Goal: Task Accomplishment & Management: Manage account settings

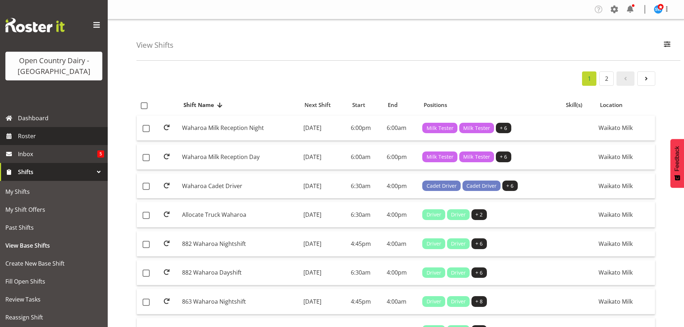
click at [29, 137] on span "Roster" at bounding box center [61, 136] width 86 height 11
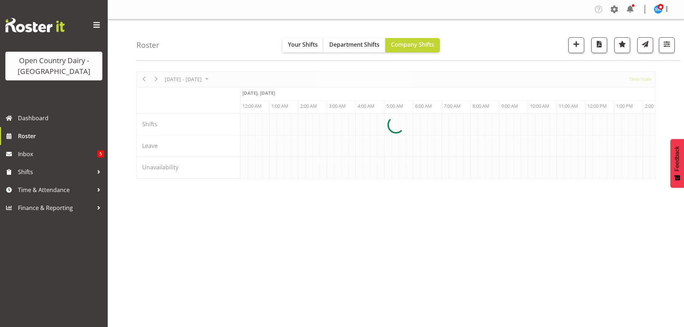
scroll to position [0, 2069]
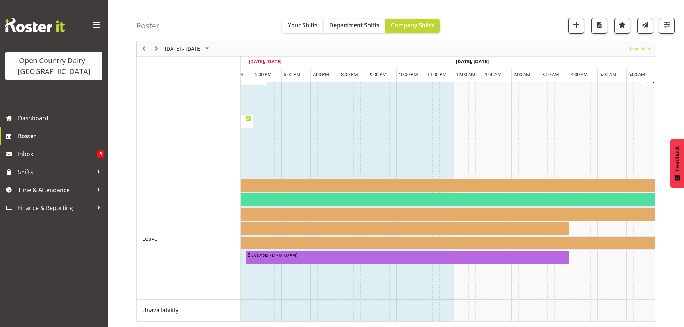
scroll to position [0, 2536]
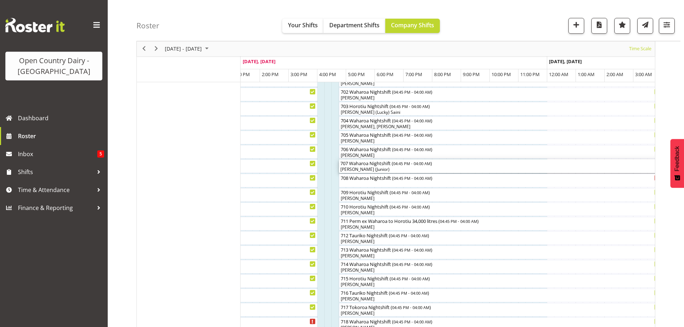
click at [442, 167] on div "[PERSON_NAME] (Junior)" at bounding box center [501, 169] width 320 height 6
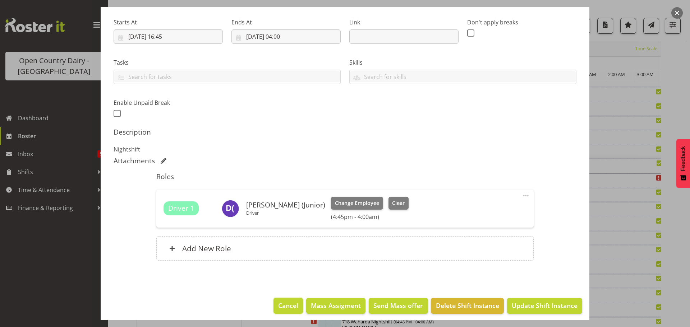
click at [285, 306] on span "Cancel" at bounding box center [288, 305] width 20 height 9
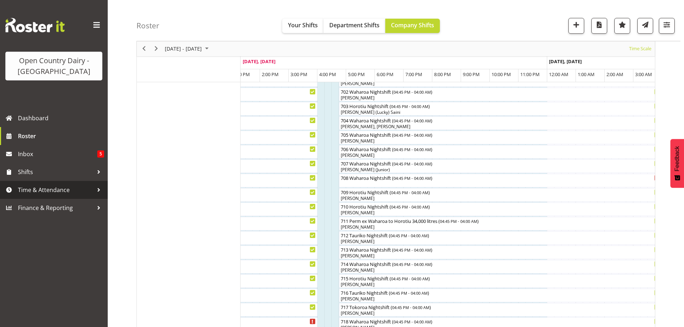
click at [38, 188] on span "Time & Attendance" at bounding box center [55, 190] width 75 height 11
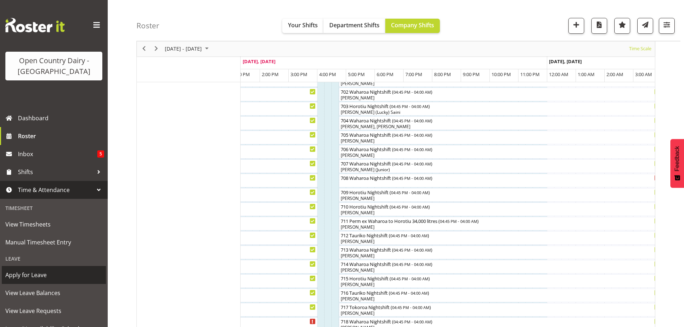
click at [29, 275] on span "Apply for Leave" at bounding box center [53, 275] width 97 height 11
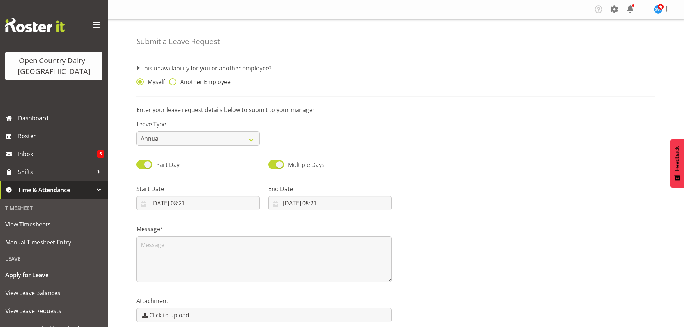
click at [171, 81] on span at bounding box center [172, 81] width 7 height 7
click at [171, 81] on input "Another Employee" at bounding box center [171, 82] width 5 height 5
radio input "true"
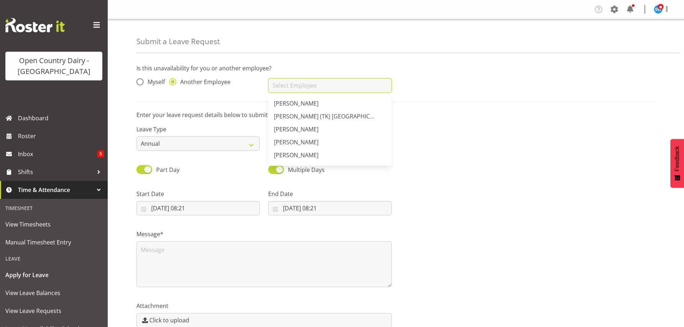
click at [291, 85] on input "text" at bounding box center [329, 85] width 123 height 14
click at [299, 123] on span "[PERSON_NAME] (Junior)" at bounding box center [307, 125] width 66 height 8
type input "[PERSON_NAME] (Junior)"
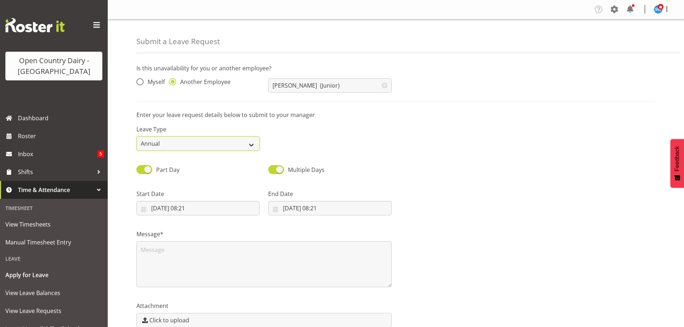
click at [251, 144] on select "Annual Sick Leave Without Pay Bereavement Domestic Violence Parental Jury Servi…" at bounding box center [198, 144] width 123 height 14
select select "Other"
click at [137, 137] on select "Annual Sick Leave Without Pay Bereavement Domestic Violence Parental Jury Servi…" at bounding box center [198, 144] width 123 height 14
click at [180, 207] on input "21/08/2025, 08:21" at bounding box center [198, 208] width 123 height 14
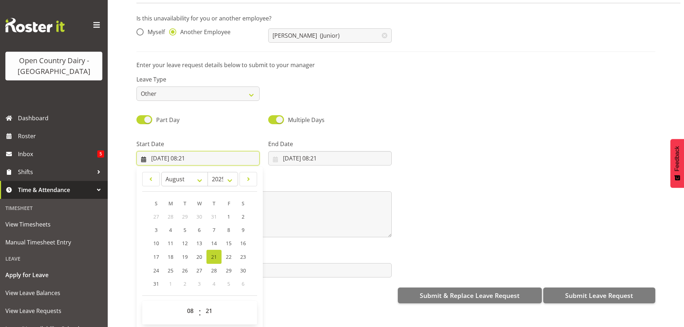
scroll to position [37, 0]
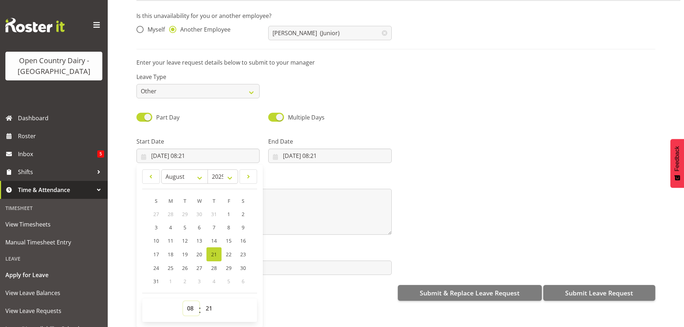
click at [190, 303] on select "00 01 02 03 04 05 06 07 08 09 10 11 12 13 14 15 16 17 18 19 20 21 22 23" at bounding box center [191, 308] width 16 height 14
select select "16"
click at [183, 301] on select "00 01 02 03 04 05 06 07 08 09 10 11 12 13 14 15 16 17 18 19 20 21 22 23" at bounding box center [191, 308] width 16 height 14
type input "21/08/2025, 16:21"
drag, startPoint x: 211, startPoint y: 305, endPoint x: 208, endPoint y: 302, distance: 4.3
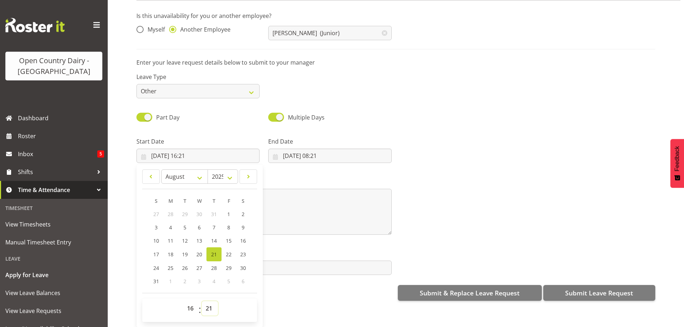
click at [211, 305] on select "00 01 02 03 04 05 06 07 08 09 10 11 12 13 14 15 16 17 18 19 20 21 22 23 24 25 2…" at bounding box center [210, 308] width 16 height 14
select select "45"
click at [202, 301] on select "00 01 02 03 04 05 06 07 08 09 10 11 12 13 14 15 16 17 18 19 20 21 22 23 24 25 2…" at bounding box center [210, 308] width 16 height 14
type input "21/08/2025, 16:45"
click at [313, 149] on input "21/08/2025, 08:21" at bounding box center [329, 156] width 123 height 14
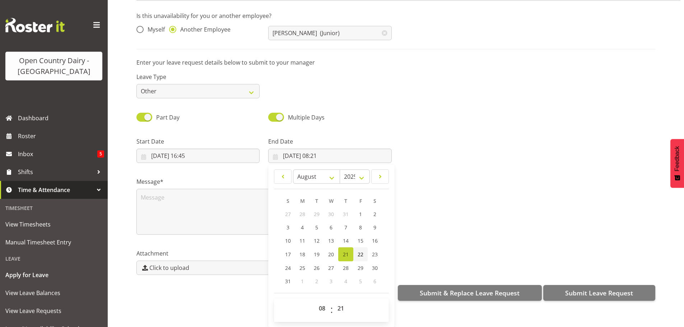
click at [361, 251] on span "22" at bounding box center [361, 254] width 6 height 7
type input "22/08/2025, 08:21"
click at [320, 302] on select "00 01 02 03 04 05 06 07 08 09 10 11 12 13 14 15 16 17 18 19 20 21 22 23" at bounding box center [323, 308] width 16 height 14
select select "4"
click at [315, 301] on select "00 01 02 03 04 05 06 07 08 09 10 11 12 13 14 15 16 17 18 19 20 21 22 23" at bounding box center [323, 308] width 16 height 14
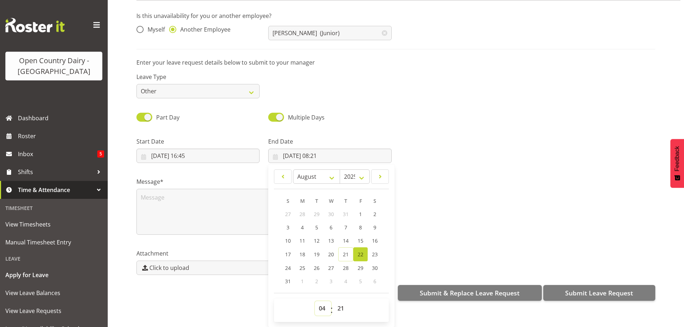
type input "22/08/2025, 04:21"
click at [340, 305] on select "00 01 02 03 04 05 06 07 08 09 10 11 12 13 14 15 16 17 18 19 20 21 22 23 24 25 2…" at bounding box center [342, 308] width 16 height 14
select select "0"
click at [334, 301] on select "00 01 02 03 04 05 06 07 08 09 10 11 12 13 14 15 16 17 18 19 20 21 22 23 24 25 2…" at bounding box center [342, 308] width 16 height 14
type input "22/08/2025, 04:00"
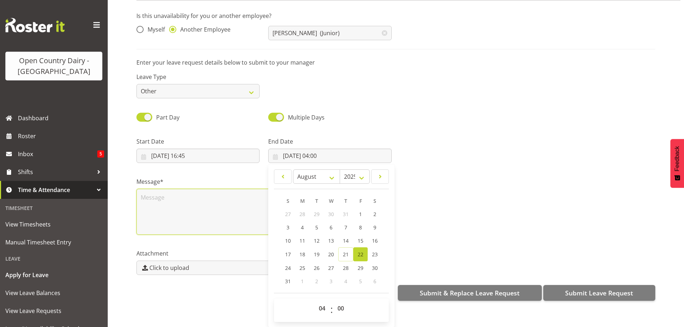
click at [195, 205] on textarea at bounding box center [264, 212] width 255 height 46
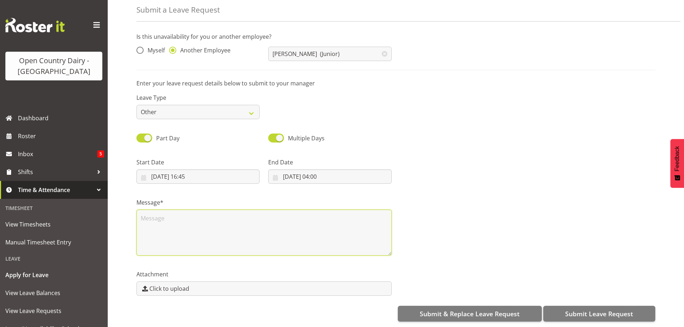
scroll to position [0, 0]
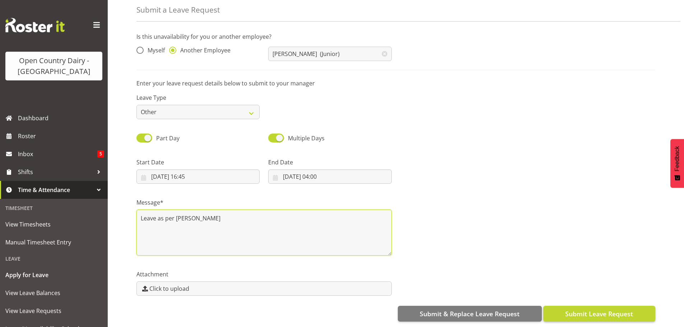
type textarea "Leave as per Steve Webb"
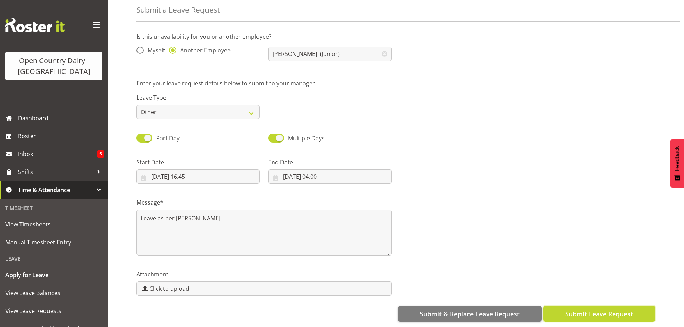
click at [607, 309] on span "Submit Leave Request" at bounding box center [599, 313] width 68 height 9
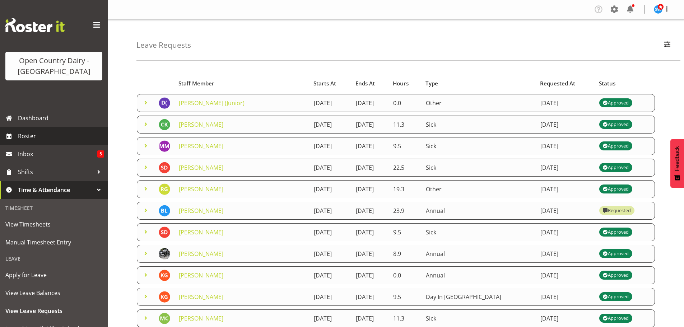
click at [28, 134] on span "Roster" at bounding box center [61, 136] width 86 height 11
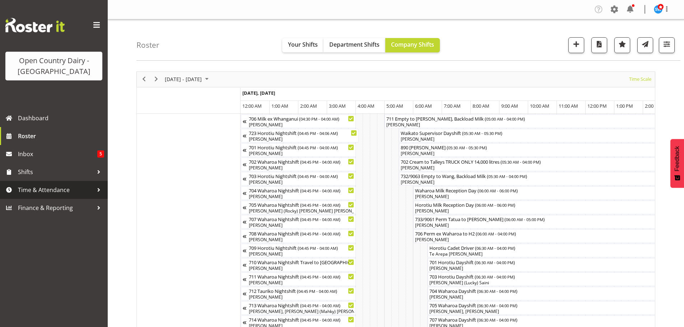
click at [54, 189] on span "Time & Attendance" at bounding box center [55, 190] width 75 height 11
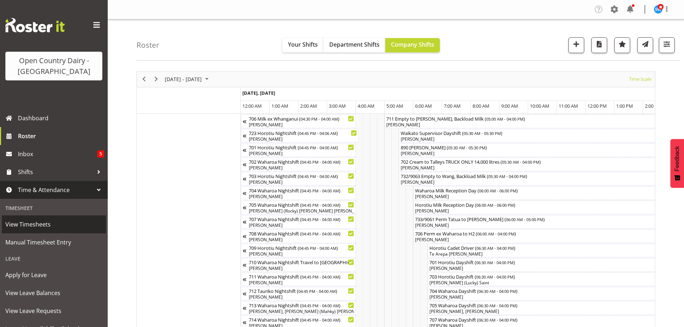
click at [39, 225] on span "View Timesheets" at bounding box center [53, 224] width 97 height 11
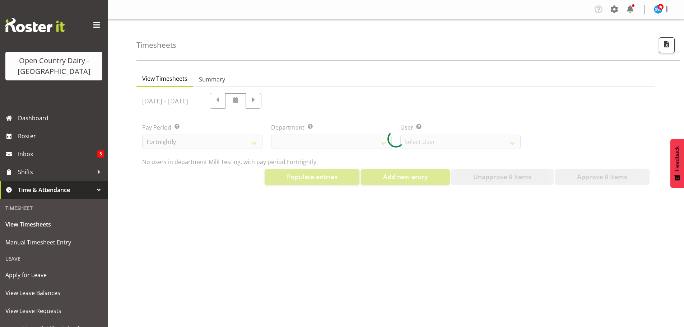
select select "733"
select select "7414"
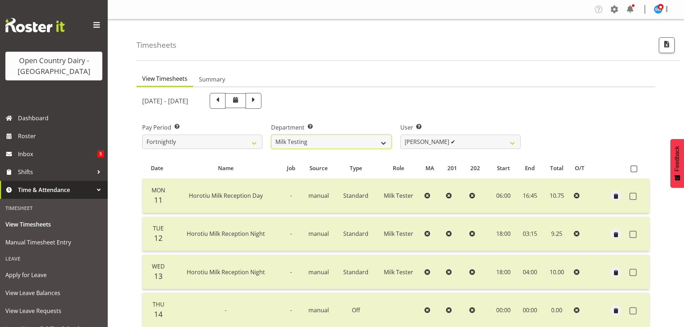
click at [377, 140] on select "701 702 703 704 705 706 707 708 709 710 711 712 713 714 715 716 717 718 719 720" at bounding box center [331, 142] width 120 height 14
click at [271, 135] on select "701 702 703 704 705 706 707 708 709 710 711 712 713 714 715 716 717 718 719 720" at bounding box center [331, 142] width 120 height 14
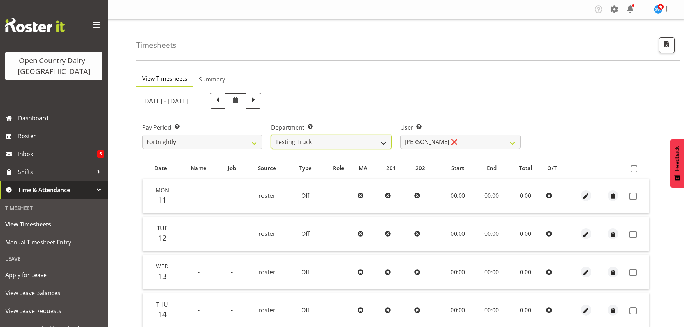
click at [377, 142] on select "701 702 703 704 705 706 707 708 709 710 711 712 713 714 715 716 717 718 719 720" at bounding box center [331, 142] width 120 height 14
click at [271, 135] on select "701 702 703 704 705 706 707 708 709 710 711 712 713 714 715 716 717 718 719 720" at bounding box center [331, 142] width 120 height 14
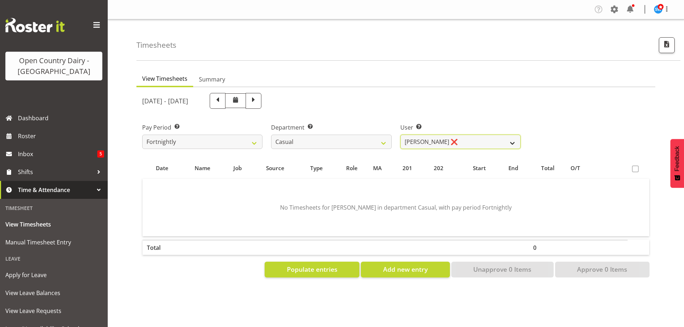
click at [416, 141] on select "Bruce Morgan ❌ Dutchie Egbert Dijkstra ❌ Mark Hedge ❌ Rob Luke ✔" at bounding box center [461, 142] width 120 height 14
click at [383, 143] on select "701 702 703 704 705 706 707 708 709 710 711 712 713 714 715 716 717 718 719 720" at bounding box center [331, 142] width 120 height 14
click at [271, 135] on select "701 702 703 704 705 706 707 708 709 710 711 712 713 714 715 716 717 718 719 720" at bounding box center [331, 142] width 120 height 14
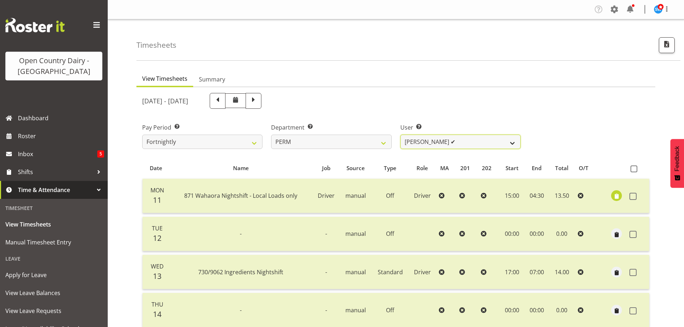
click at [420, 141] on select "Abhilash Antony ✔ Amba Swann ✔ Chris Kneebone ✔ Jayden Vincent ✔ Paul Wilson ✔ …" at bounding box center [461, 142] width 120 height 14
click at [380, 140] on select "701 702 703 704 705 706 707 708 709 710 711 712 713 714 715 716 717 718 719 720" at bounding box center [331, 142] width 120 height 14
click at [271, 135] on select "701 702 703 704 705 706 707 708 709 710 711 712 713 714 715 716 717 718 719 720" at bounding box center [331, 142] width 120 height 14
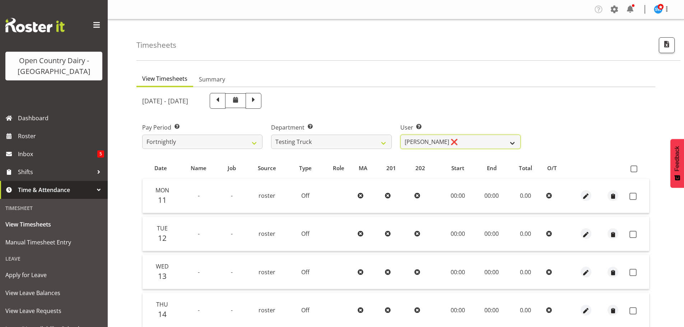
click at [420, 146] on select "Zoe Mercer ❌" at bounding box center [461, 142] width 120 height 14
click at [381, 144] on select "701 702 703 704 705 706 707 708 709 710 711 712 713 714 715 716 717 718 719 720" at bounding box center [331, 142] width 120 height 14
click at [271, 135] on select "701 702 703 704 705 706 707 708 709 710 711 712 713 714 715 716 717 718 719 720" at bounding box center [331, 142] width 120 height 14
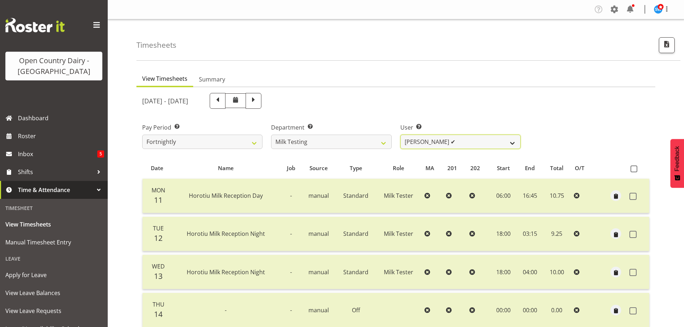
click at [419, 142] on select "Diana Ridings ✔ George Smith ✔ Helaina Walker ✔ Kim Madden ✔ Michael Brechelt ✔…" at bounding box center [461, 142] width 120 height 14
click at [382, 142] on select "701 702 703 704 705 706 707 708 709 710 711 712 713 714 715 716 717 718 719 720" at bounding box center [331, 142] width 120 height 14
click at [271, 135] on select "701 702 703 704 705 706 707 708 709 710 711 712 713 714 715 716 717 718 719 720" at bounding box center [331, 142] width 120 height 14
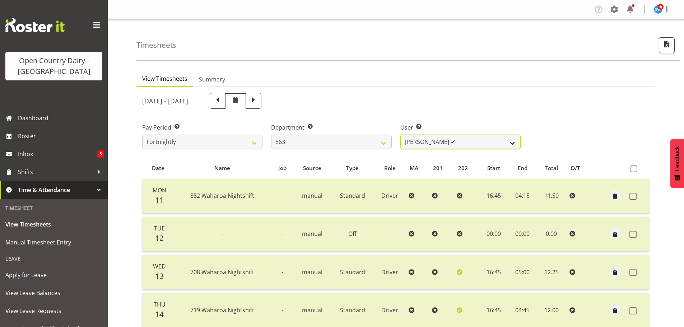
click at [422, 142] on select "Billy Walters ✔ Glyn Spiller ✔ Mike Paki ✔ Paul Bunyan ✔" at bounding box center [461, 142] width 120 height 14
click at [414, 143] on select "Billy Walters ✔ Glyn Spiller ✔ Mike Paki ✔ Paul Bunyan ✔" at bounding box center [461, 142] width 120 height 14
click at [389, 142] on select "701 702 703 704 705 706 707 708 709 710 711 712 713 714 715 716 717 718 719 720" at bounding box center [331, 142] width 120 height 14
select select "763"
click at [271, 135] on select "701 702 703 704 705 706 707 708 709 710 711 712 713 714 715 716 717 718 719 720" at bounding box center [331, 142] width 120 height 14
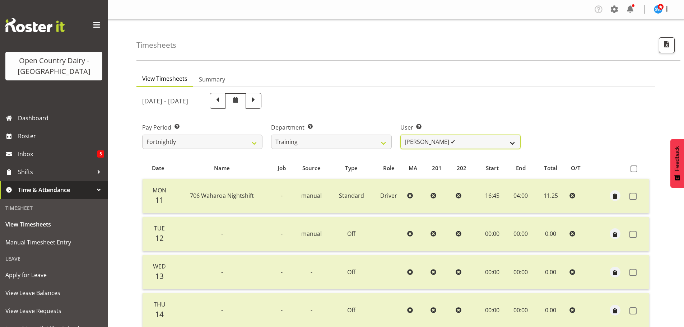
click at [428, 143] on select "Antony Lockyer ✔ Chris Gibbs ✔ David Foote (Junior) ✔ Jesse Simpson ✔ Kimberley…" at bounding box center [461, 142] width 120 height 14
select select "11242"
click at [401, 135] on select "Antony Lockyer ✔ Chris Gibbs ✔ David Foote (Junior) ✔ Jesse Simpson ✔ Kimberley…" at bounding box center [461, 142] width 120 height 14
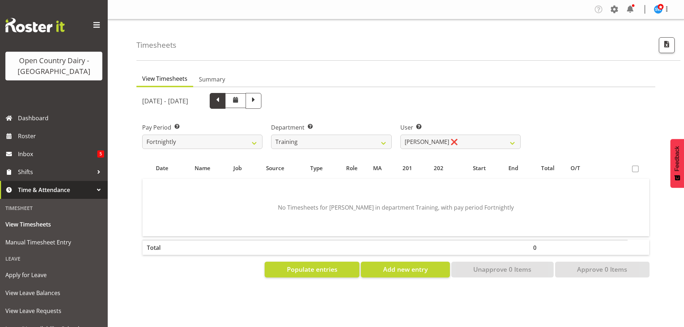
click at [222, 101] on span at bounding box center [217, 100] width 9 height 9
select select
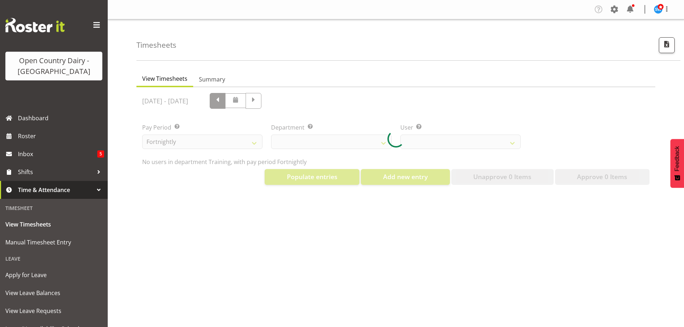
select select "763"
select select "11242"
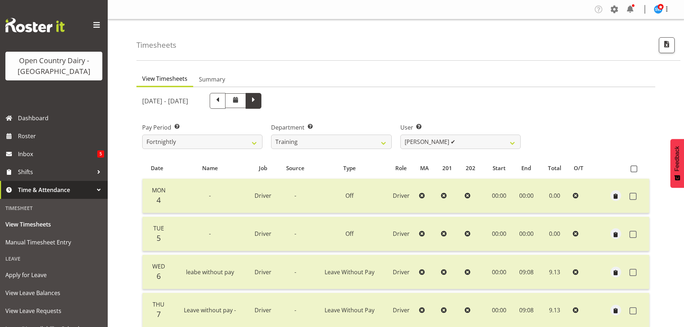
click at [258, 98] on span at bounding box center [253, 100] width 9 height 9
select select
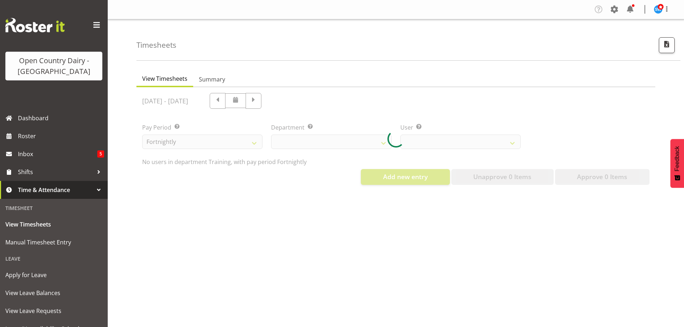
select select "763"
select select "11242"
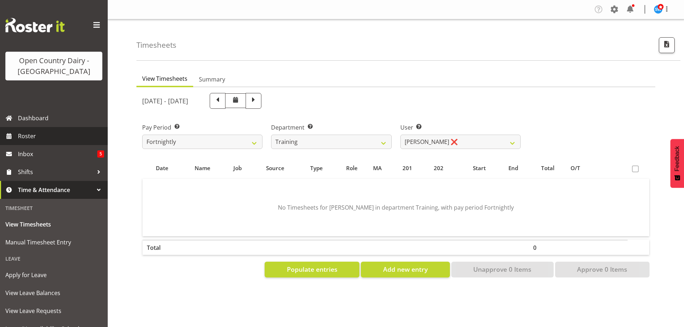
click at [30, 136] on span "Roster" at bounding box center [61, 136] width 86 height 11
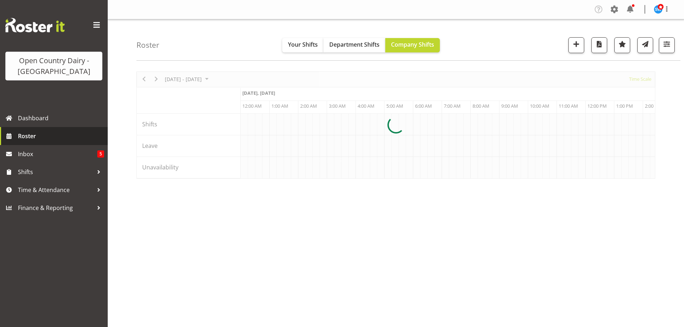
scroll to position [0, 2069]
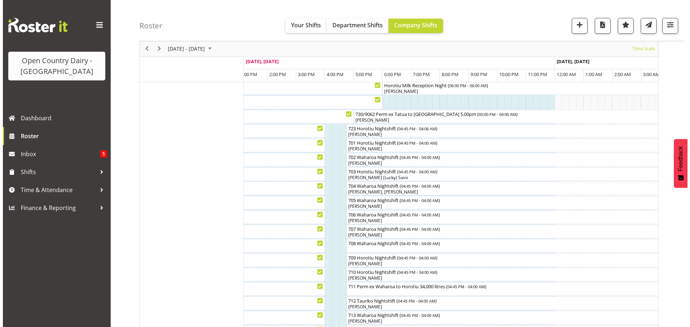
scroll to position [20, 0]
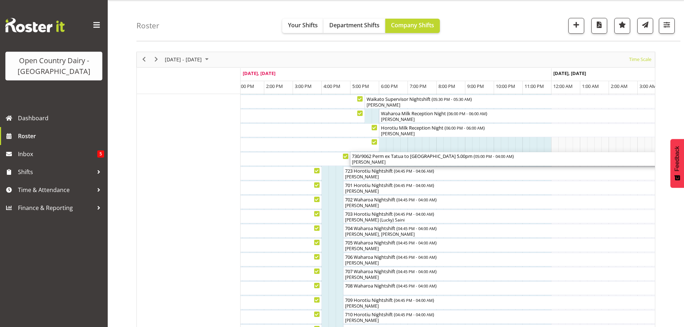
click at [407, 161] on div "[PERSON_NAME]" at bounding box center [508, 162] width 313 height 6
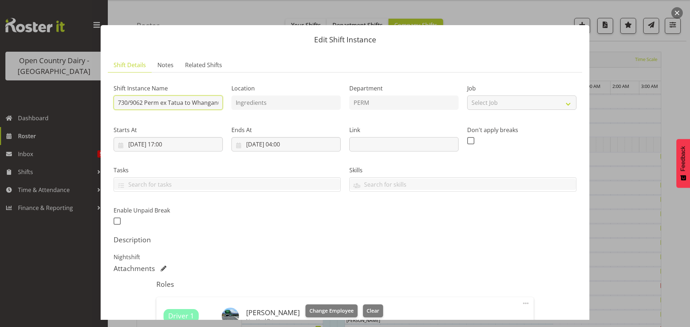
click at [183, 102] on input "730/9062 Perm ex Tatua to Whanganui 5.00pm" at bounding box center [168, 103] width 109 height 14
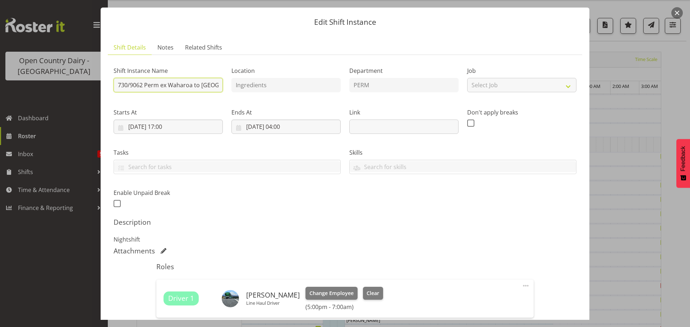
scroll to position [108, 0]
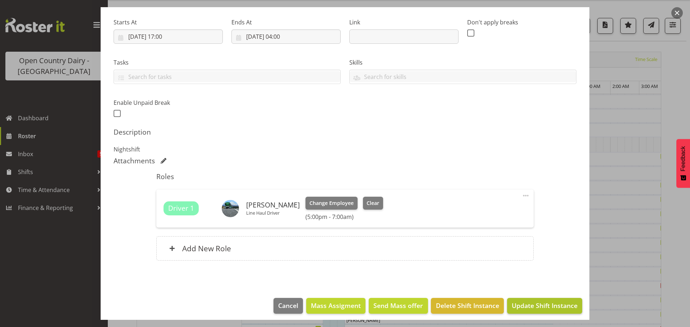
type input "730/9062 Perm ex Waharoa to Whanganui 5.00pm"
click at [524, 305] on span "Update Shift Instance" at bounding box center [545, 305] width 66 height 9
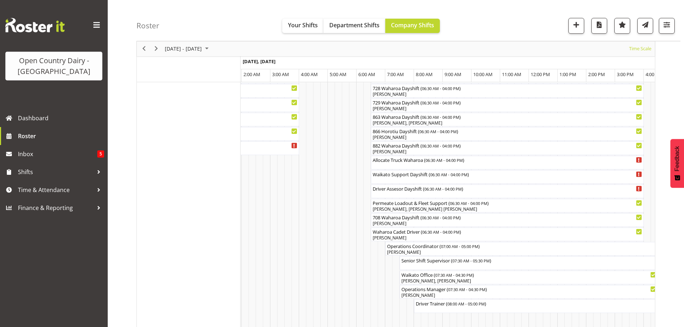
scroll to position [611, 0]
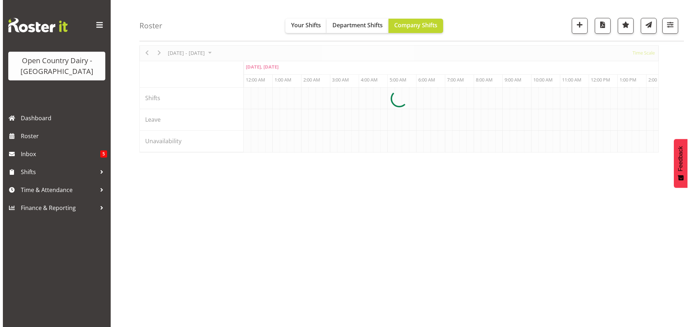
scroll to position [0, 2069]
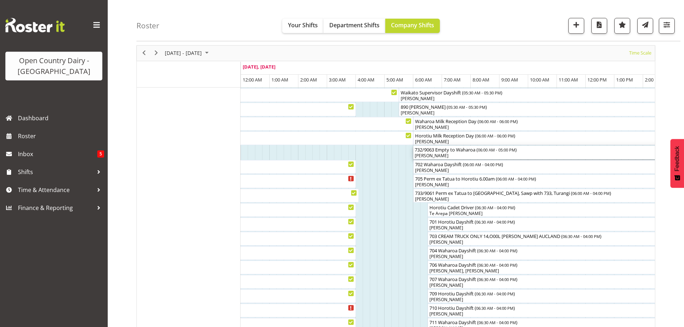
click at [440, 155] on div "[PERSON_NAME]" at bounding box center [571, 156] width 313 height 6
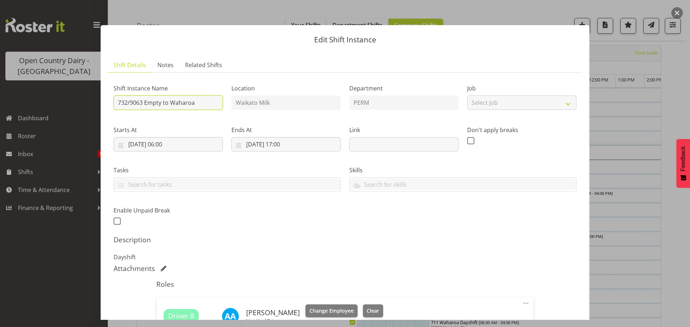
click at [142, 103] on input "732/9063 Empty to Waharoa" at bounding box center [168, 103] width 109 height 14
click at [180, 103] on input "871 Empty to Waharoa" at bounding box center [168, 103] width 109 height 14
type input "871 Milk ex Whanganui"
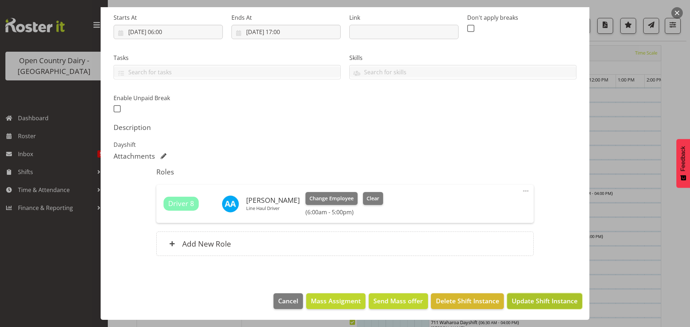
click at [529, 302] on span "Update Shift Instance" at bounding box center [545, 300] width 66 height 9
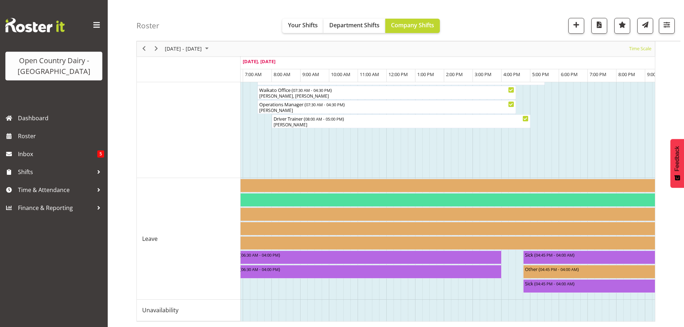
scroll to position [0, 0]
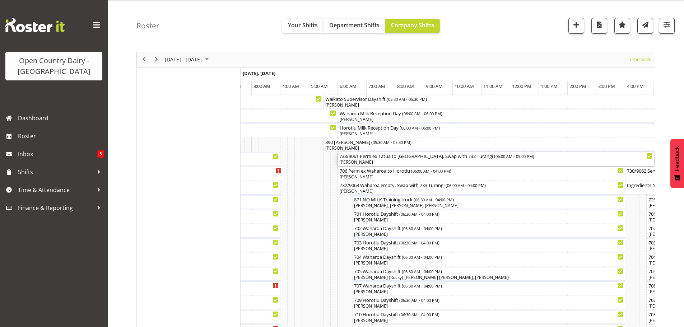
click at [356, 161] on div "[PERSON_NAME]" at bounding box center [495, 162] width 313 height 6
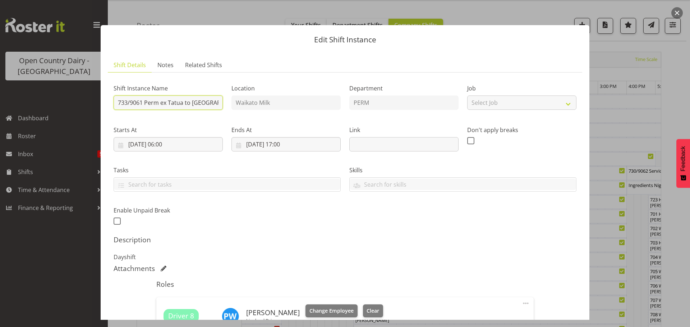
click at [142, 102] on input "733/9061 Perm ex Tatua to Whanganui, Swap with 732 Turangi" at bounding box center [168, 103] width 109 height 14
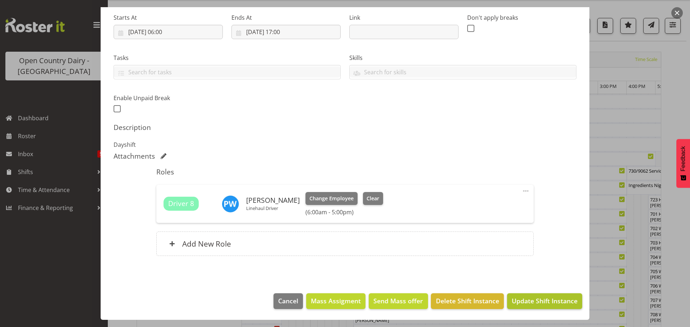
type input "732/9063 Perm ex Tatua to Whanganui, Swap with 732 Turangi"
click at [541, 300] on span "Update Shift Instance" at bounding box center [545, 300] width 66 height 9
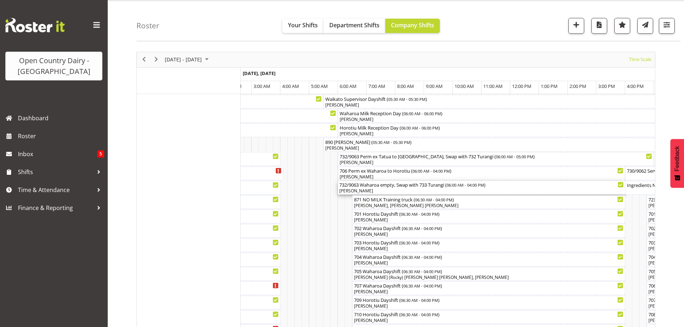
click at [364, 189] on div "[PERSON_NAME]" at bounding box center [481, 191] width 285 height 6
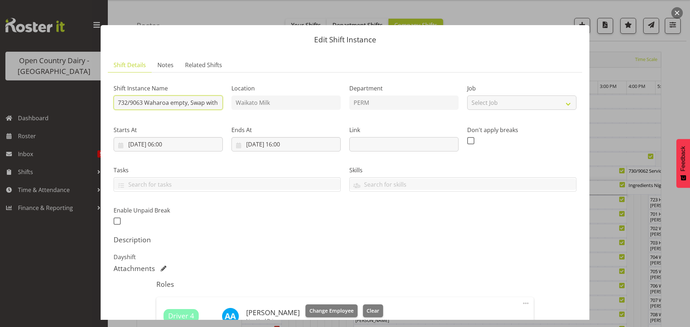
drag, startPoint x: 143, startPoint y: 102, endPoint x: 147, endPoint y: 97, distance: 6.6
click at [143, 101] on input "732/9063 Waharoa empty, Swap with 733 Turangi" at bounding box center [168, 103] width 109 height 14
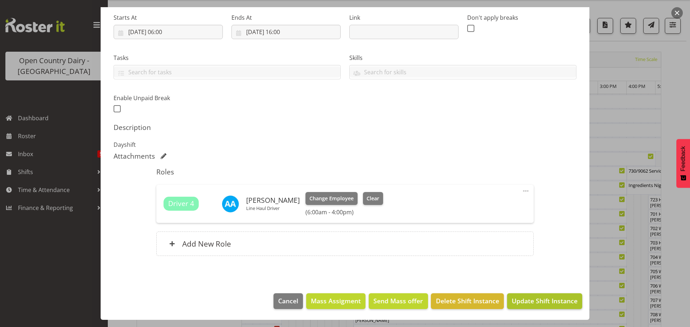
type input "733/9061 Waharoa empty, Swap with 733 Turangi"
click at [532, 300] on span "Update Shift Instance" at bounding box center [545, 300] width 66 height 9
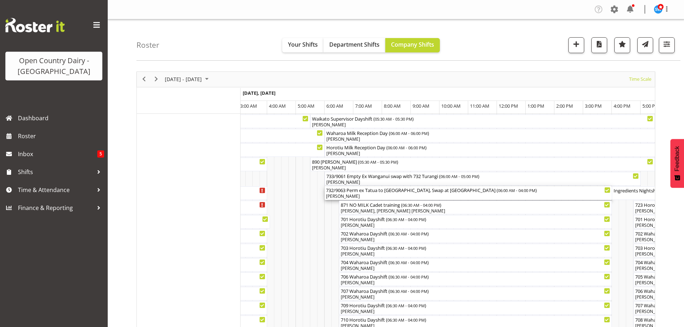
click at [344, 195] on div "[PERSON_NAME]" at bounding box center [468, 196] width 285 height 6
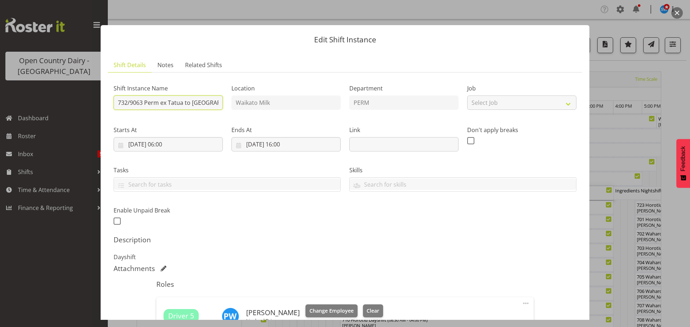
drag, startPoint x: 143, startPoint y: 103, endPoint x: 146, endPoint y: 100, distance: 4.4
click at [142, 103] on input "732/9063 Perm ex Tatua to Whanganui, Swap at Turangi" at bounding box center [168, 103] width 109 height 14
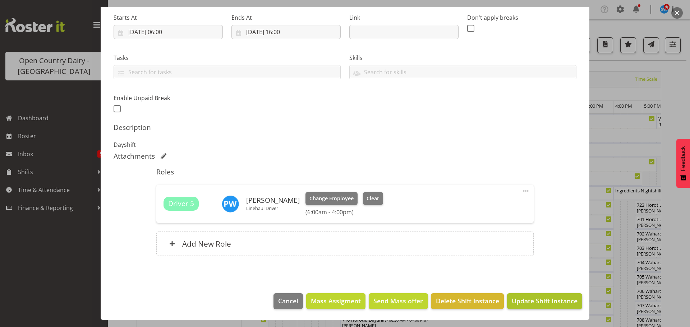
type input "733/9061 Perm ex Tatua to Whanganui, Swap at Turangi"
click at [542, 301] on span "Update Shift Instance" at bounding box center [545, 300] width 66 height 9
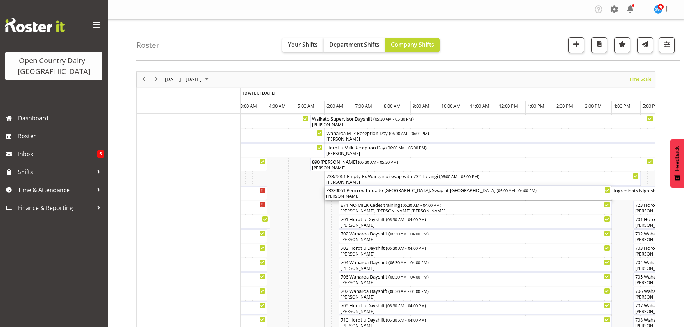
click at [343, 191] on div "733/9061 Perm ex Tatua to Whanganui, Swap at Turangi ( 06:00 AM - 04:00 PM )" at bounding box center [468, 189] width 285 height 7
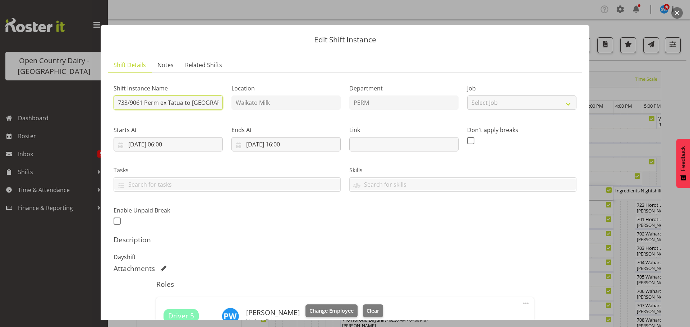
click at [142, 102] on input "733/9061 Perm ex Tatua to Whanganui, Swap at Turangi" at bounding box center [168, 103] width 109 height 14
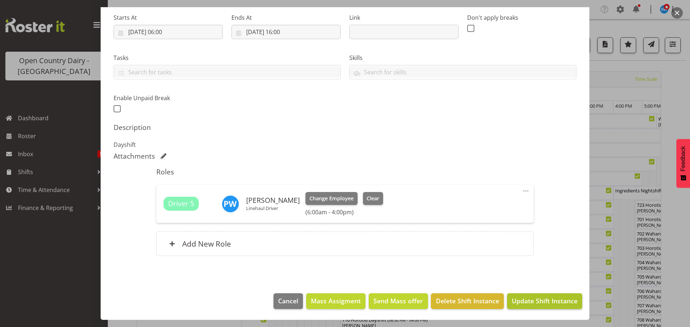
type input "732/9063 Perm ex Tatua to Whanganui, Swap at Turangi"
click at [536, 301] on span "Update Shift Instance" at bounding box center [545, 300] width 66 height 9
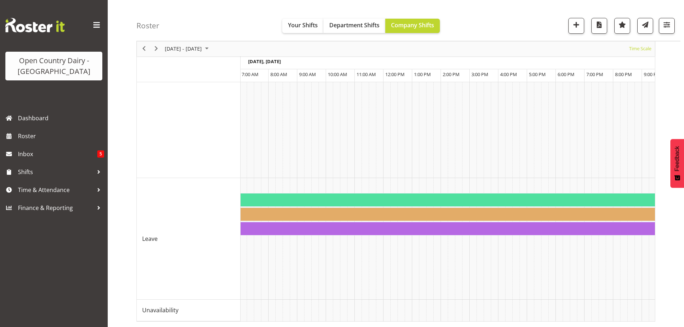
scroll to position [0, 3682]
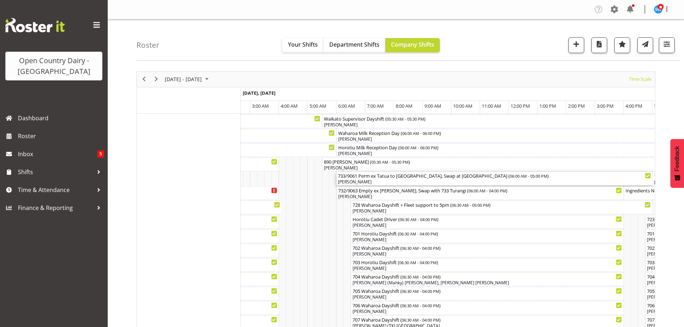
click at [349, 181] on div "[PERSON_NAME]" at bounding box center [494, 182] width 313 height 6
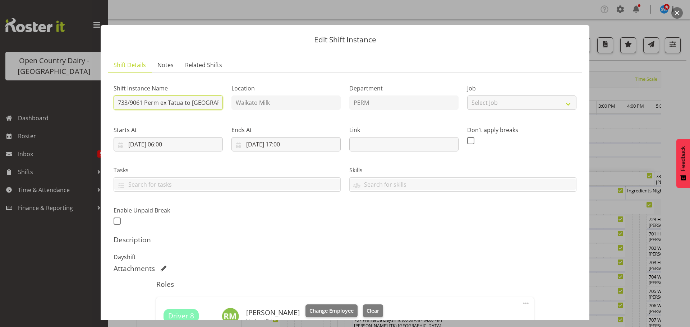
drag, startPoint x: 143, startPoint y: 102, endPoint x: 149, endPoint y: 95, distance: 9.4
click at [143, 101] on input "733/9061 Perm ex Tatua to Whanganui, Swap at Turangi" at bounding box center [168, 103] width 109 height 14
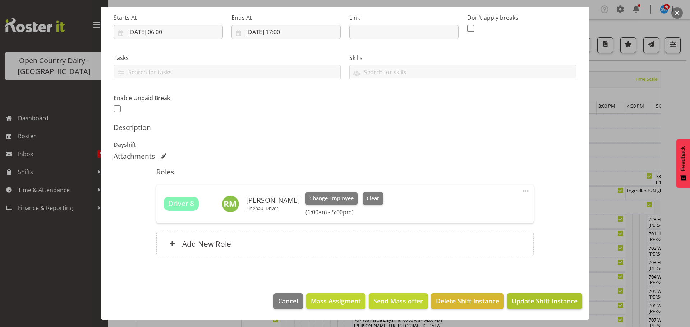
type input "732/9063 Perm ex Tatua to Whanganui, Swap at Turangi"
click at [527, 304] on span "Update Shift Instance" at bounding box center [545, 300] width 66 height 9
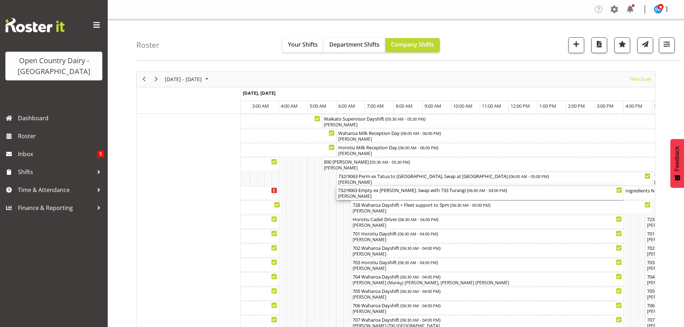
click at [368, 195] on div "[PERSON_NAME]" at bounding box center [480, 196] width 285 height 6
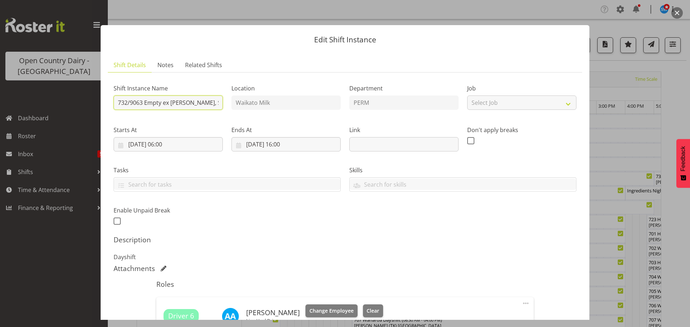
drag, startPoint x: 142, startPoint y: 102, endPoint x: 151, endPoint y: 95, distance: 11.0
click at [142, 101] on input "732/9063 Empty ex Wanganui, Swap with 733 Turangi" at bounding box center [168, 103] width 109 height 14
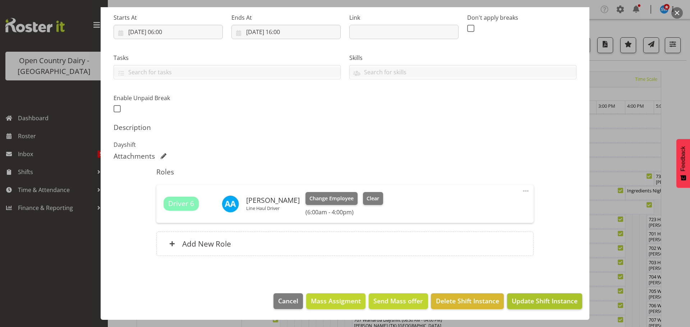
type input "733/9061 Empty ex Wanganui, Swap with 733 Turangi"
click at [542, 300] on span "Update Shift Instance" at bounding box center [545, 300] width 66 height 9
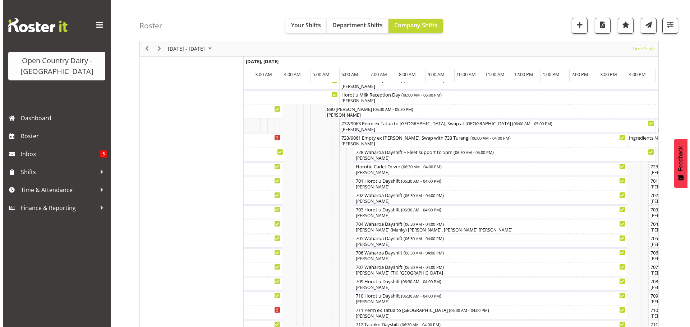
scroll to position [36, 0]
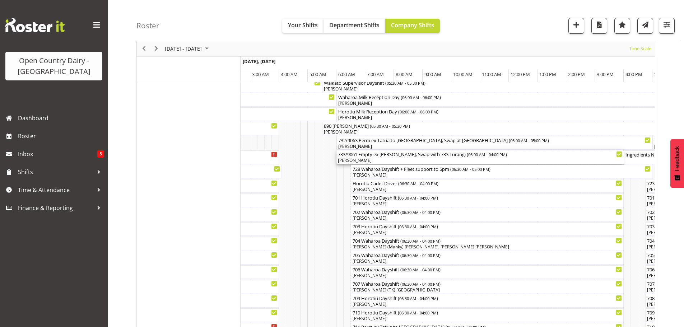
click at [435, 158] on div "733/9061 Empty ex Wanganui, Swap with 733 Turangi ( 06:00 AM - 04:00 PM ) Abhil…" at bounding box center [480, 158] width 285 height 14
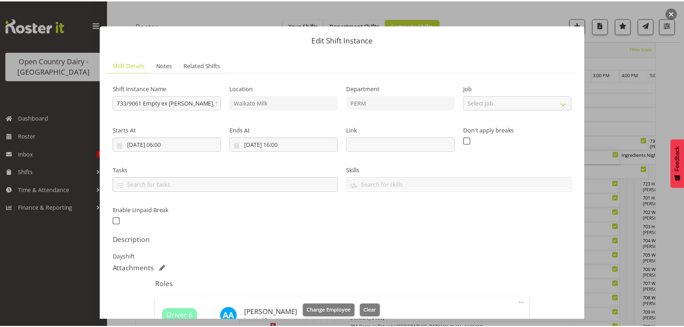
scroll to position [112, 0]
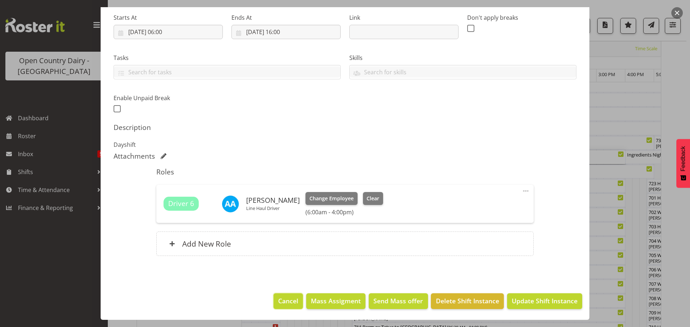
click at [285, 301] on span "Cancel" at bounding box center [288, 300] width 20 height 9
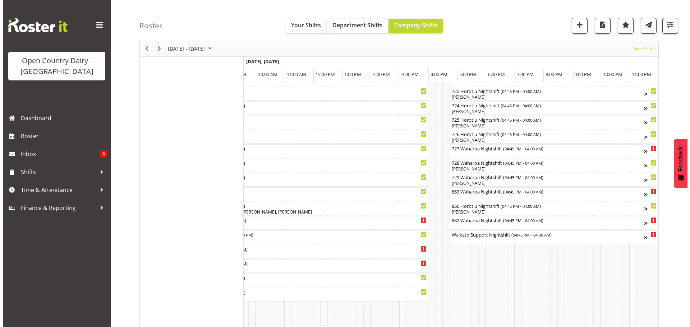
scroll to position [467, 0]
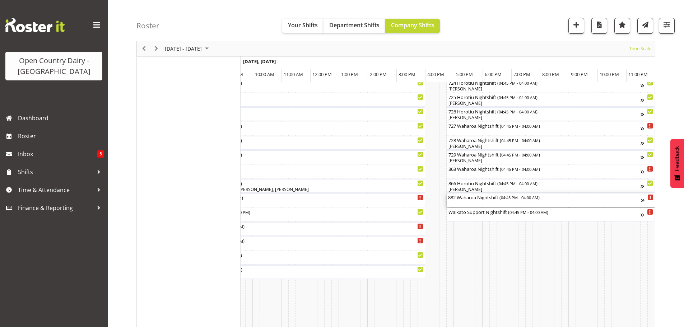
click at [475, 203] on div "882 Waharoa Nightshift ( 04:45 PM - 04:00 AM )" at bounding box center [544, 201] width 193 height 14
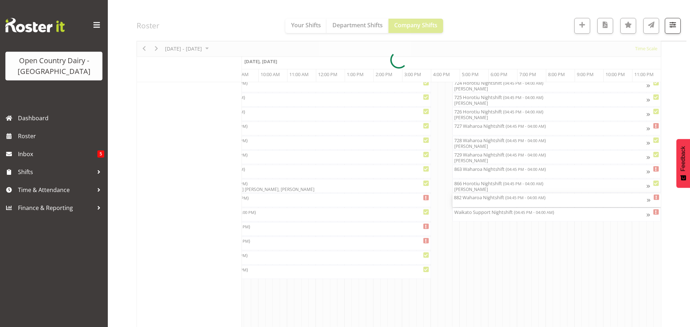
scroll to position [0, 4410]
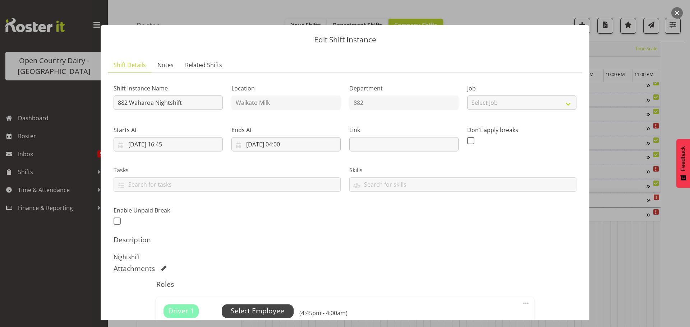
click at [260, 308] on span "Select Employee" at bounding box center [258, 311] width 54 height 10
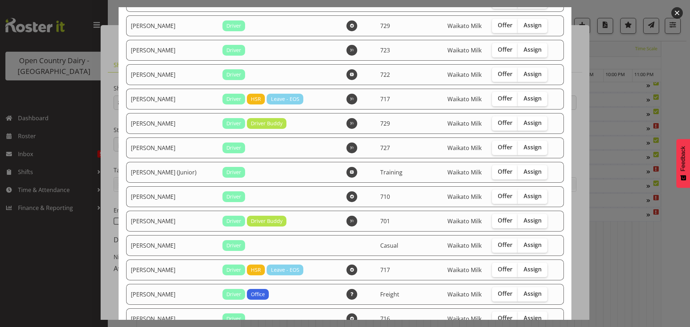
scroll to position [287, 0]
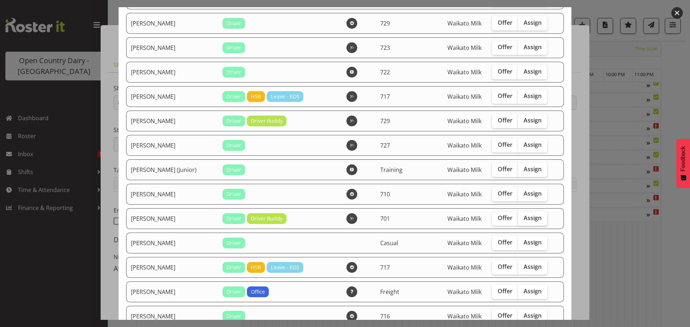
click at [523, 218] on span "Assign" at bounding box center [532, 217] width 18 height 7
click at [519, 218] on input "Assign" at bounding box center [520, 218] width 5 height 5
checkbox input "true"
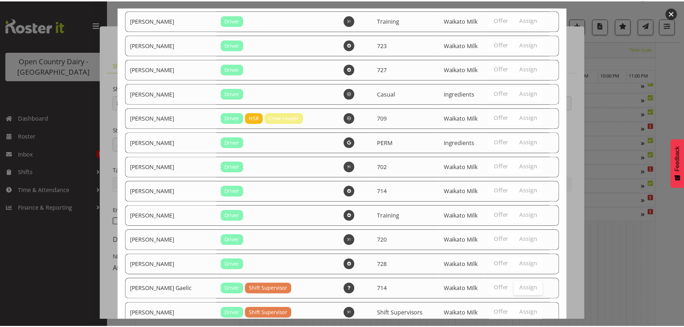
scroll to position [1292, 0]
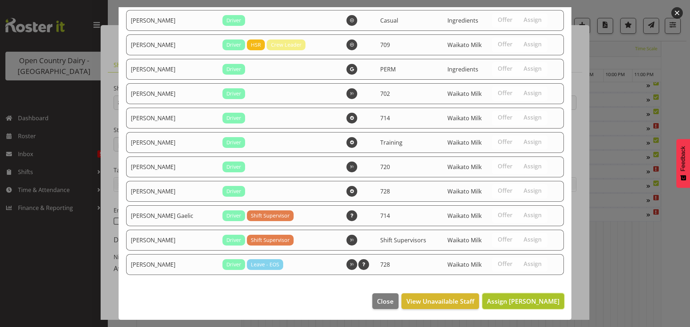
click at [516, 299] on span "Assign Duncan Shirley" at bounding box center [523, 301] width 73 height 9
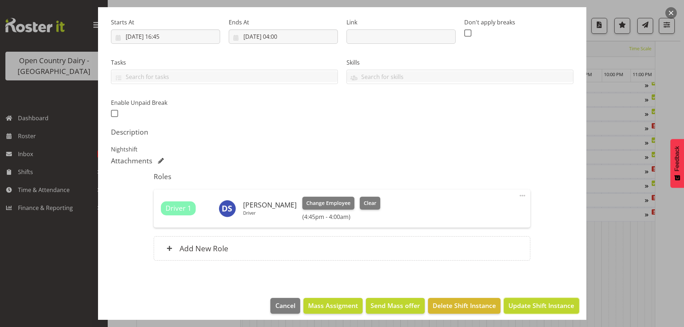
click at [532, 304] on span "Update Shift Instance" at bounding box center [542, 305] width 66 height 9
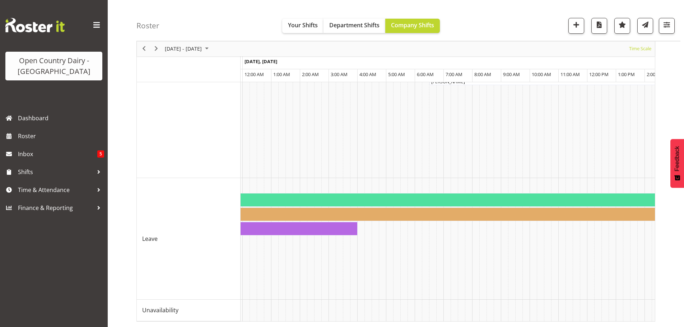
scroll to position [0, 4141]
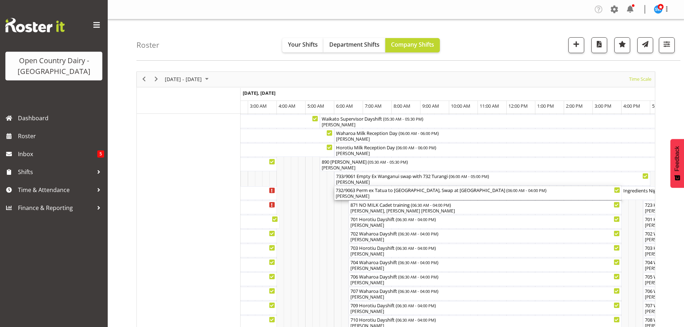
click at [350, 192] on div "732/9063 Perm ex Tatua to Whanganui, Swap at Turangi ( 06:00 AM - 04:00 PM )" at bounding box center [478, 189] width 285 height 7
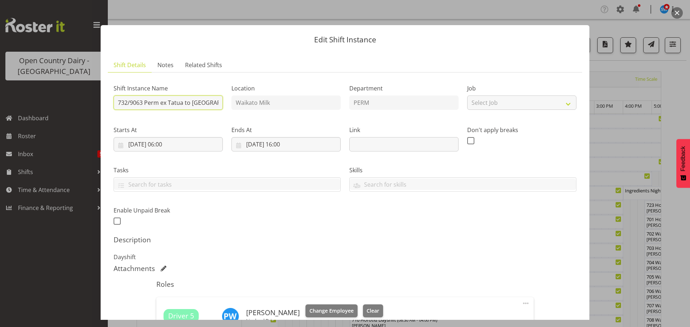
click at [144, 101] on input "732/9063 Perm ex Tatua to Whanganui, Swap at Turangi" at bounding box center [168, 103] width 109 height 14
click at [142, 102] on input "732/9063 Perm ex Tatua to Whanganui, Swap at Turangi" at bounding box center [168, 103] width 109 height 14
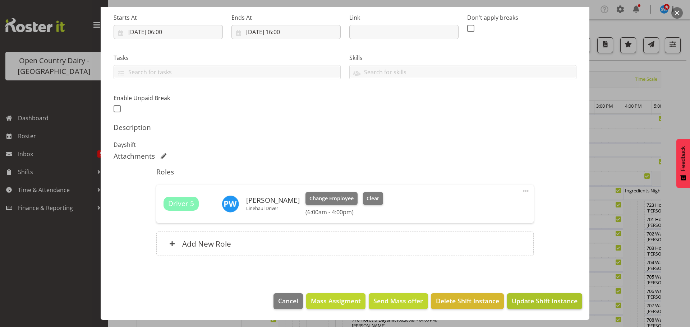
type input "733/9061 Perm ex Tatua to Whanganui, Swap at Turangi"
click at [533, 299] on span "Update Shift Instance" at bounding box center [545, 300] width 66 height 9
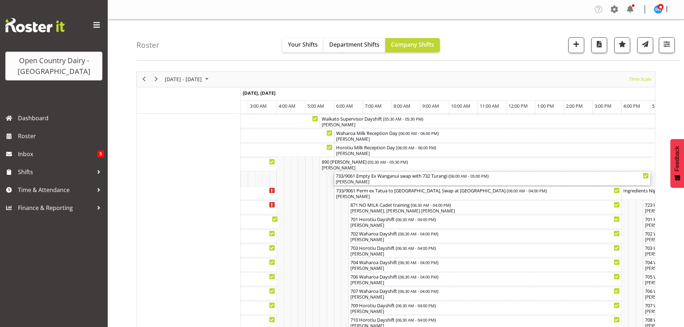
click at [362, 181] on div "[PERSON_NAME]" at bounding box center [492, 182] width 313 height 6
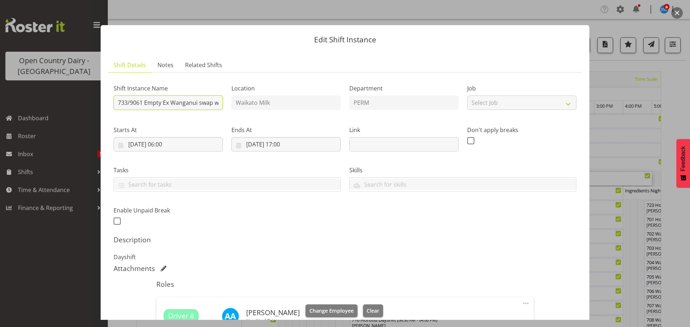
click at [143, 101] on input "733/9061 Empty Ex Wanganui swap with 732 Turangi" at bounding box center [168, 103] width 109 height 14
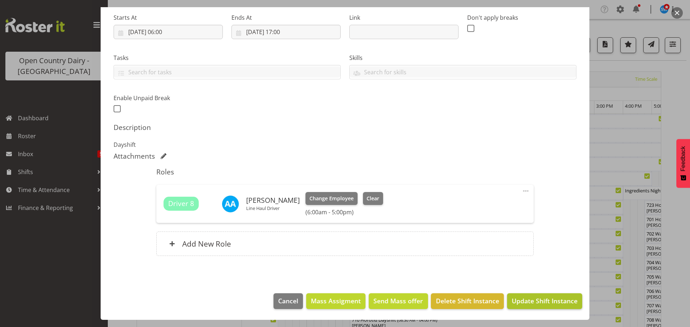
type input "732/9063 Empty Ex Wanganui swap with 732 Turangi"
drag, startPoint x: 531, startPoint y: 300, endPoint x: 532, endPoint y: 294, distance: 6.3
click at [531, 300] on span "Update Shift Instance" at bounding box center [545, 300] width 66 height 9
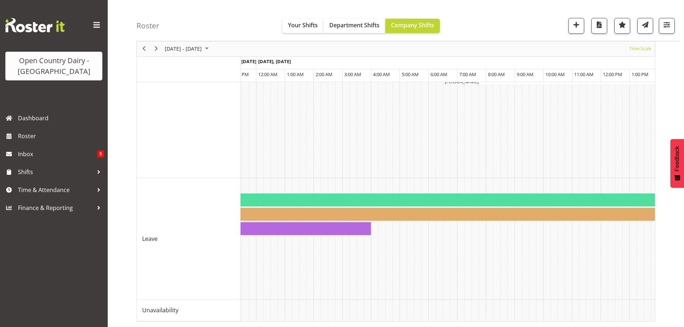
scroll to position [0, 4080]
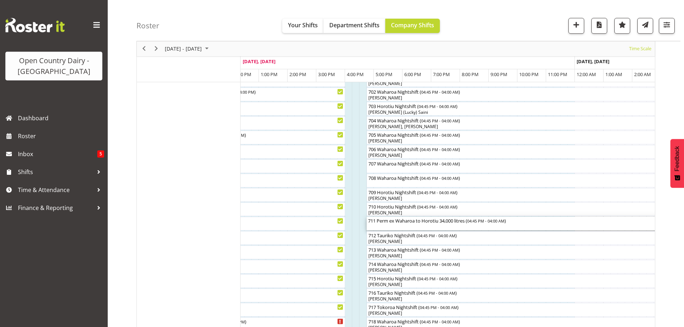
click at [414, 226] on div "711 Perm ex Waharoa to Horotiu 34,000 litres ( 04:45 PM - 04:00 AM )" at bounding box center [528, 224] width 320 height 14
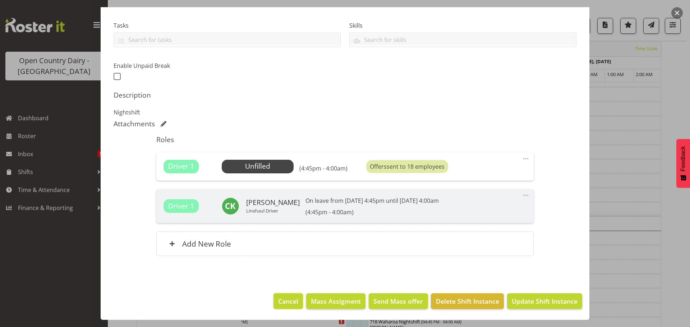
click at [290, 301] on span "Cancel" at bounding box center [288, 301] width 20 height 9
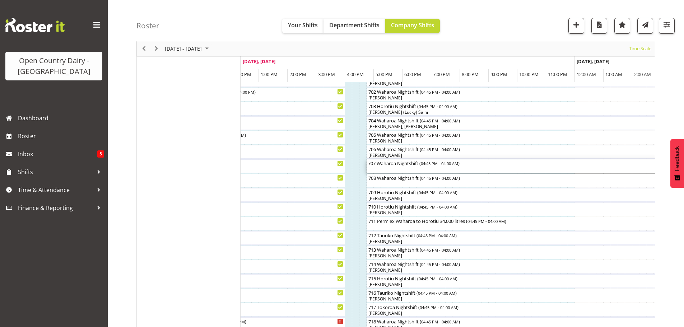
click at [407, 167] on div "707 Waharoa Nightshift ( 04:45 PM - 04:00 AM )" at bounding box center [528, 167] width 320 height 14
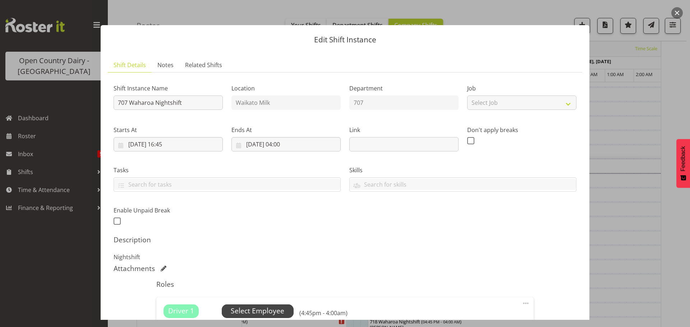
click at [256, 312] on span "Select Employee" at bounding box center [258, 311] width 54 height 10
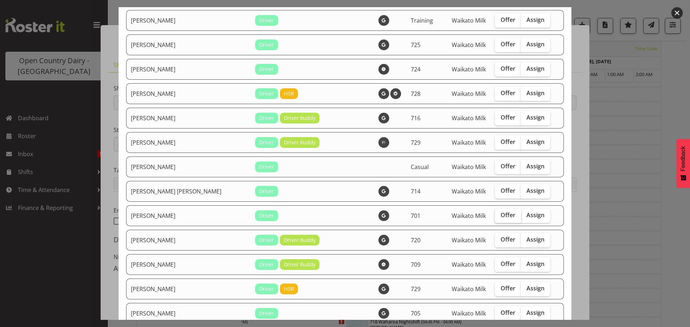
click at [500, 214] on span "Offer" at bounding box center [507, 215] width 15 height 7
click at [495, 214] on input "Offer" at bounding box center [497, 215] width 5 height 5
checkbox input "true"
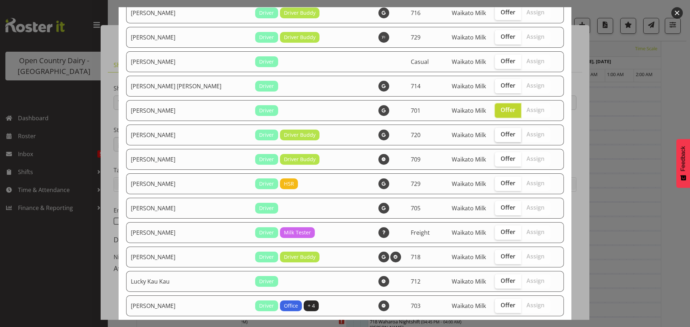
scroll to position [251, 0]
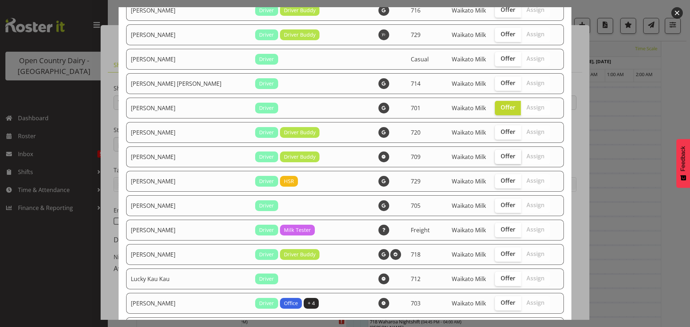
click at [500, 157] on span "Offer" at bounding box center [507, 156] width 15 height 7
click at [495, 157] on input "Offer" at bounding box center [497, 156] width 5 height 5
checkbox input "true"
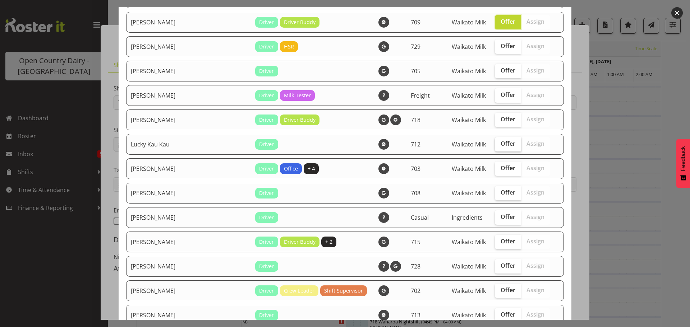
scroll to position [395, 0]
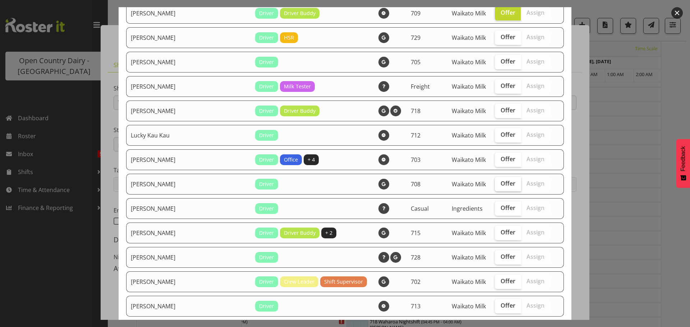
click at [500, 183] on span "Offer" at bounding box center [507, 183] width 15 height 7
click at [495, 183] on input "Offer" at bounding box center [497, 183] width 5 height 5
checkbox input "true"
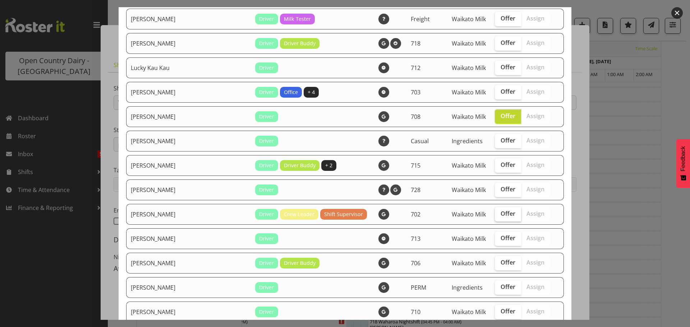
scroll to position [467, 0]
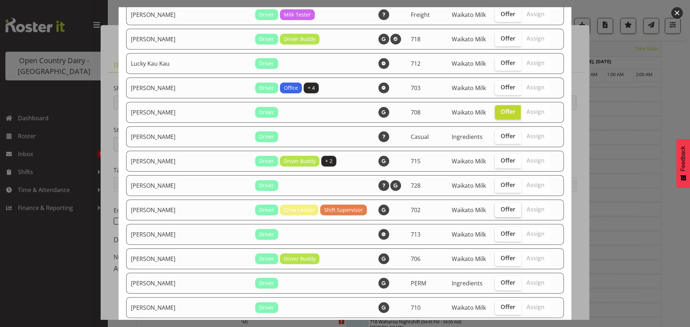
click at [500, 210] on span "Offer" at bounding box center [507, 209] width 15 height 7
click at [495, 210] on input "Offer" at bounding box center [497, 209] width 5 height 5
checkbox input "true"
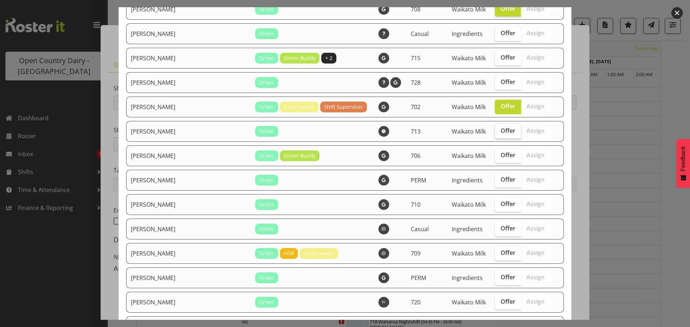
scroll to position [575, 0]
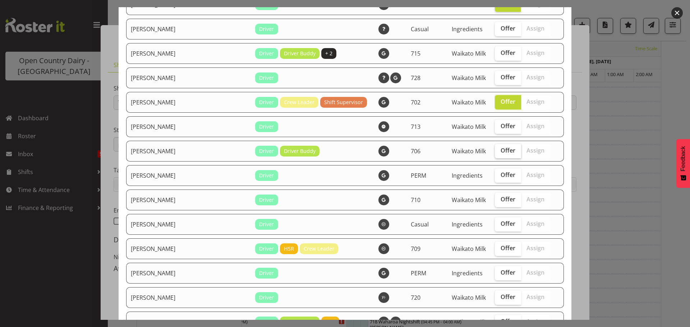
click at [500, 149] on span "Offer" at bounding box center [507, 150] width 15 height 7
click at [495, 149] on input "Offer" at bounding box center [497, 150] width 5 height 5
checkbox input "true"
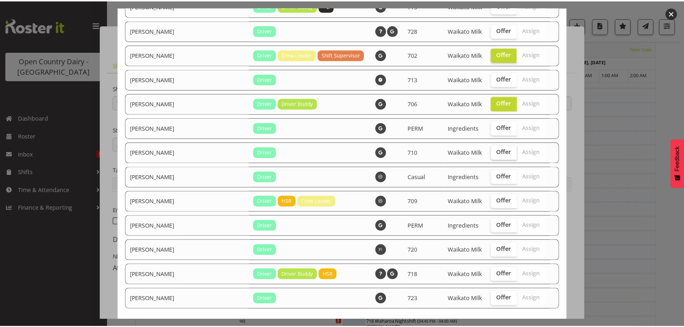
scroll to position [647, 0]
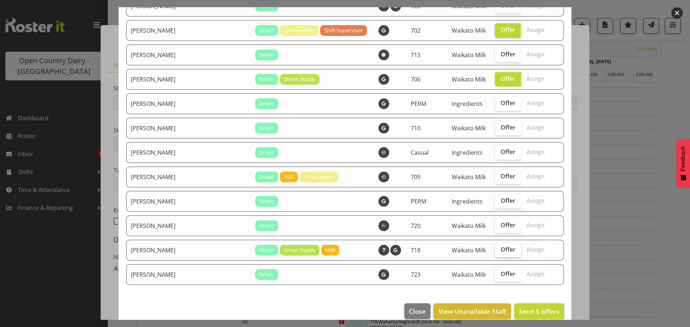
click at [500, 251] on span "Offer" at bounding box center [507, 249] width 15 height 7
click at [495, 251] on input "Offer" at bounding box center [497, 250] width 5 height 5
checkbox input "true"
click at [534, 310] on span "Send 6 offers" at bounding box center [539, 311] width 41 height 9
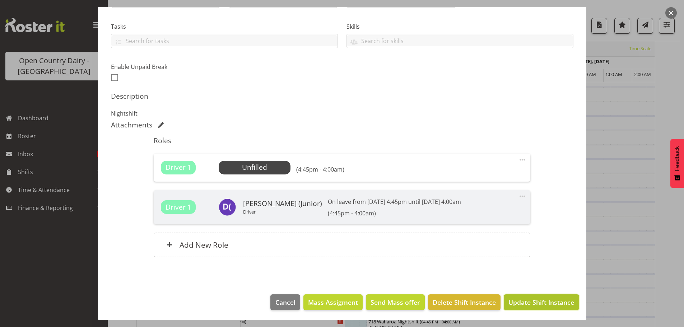
click at [529, 303] on span "Update Shift Instance" at bounding box center [542, 302] width 66 height 9
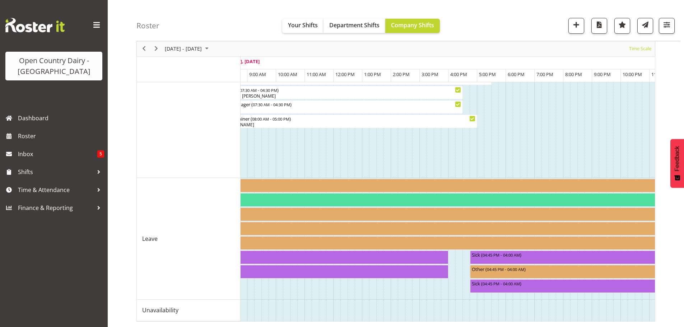
scroll to position [0, 2353]
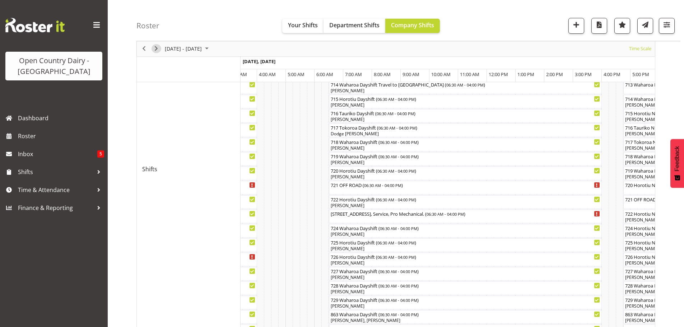
click at [155, 47] on span "Next" at bounding box center [156, 49] width 9 height 9
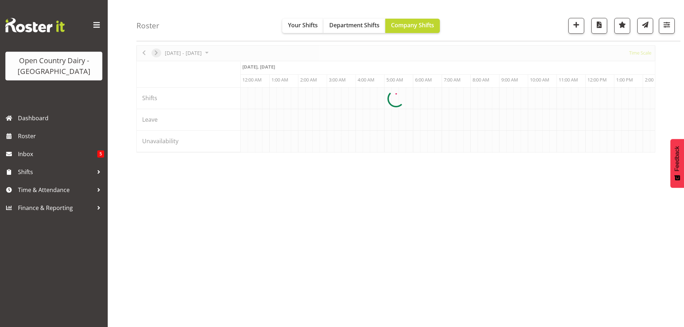
scroll to position [26, 0]
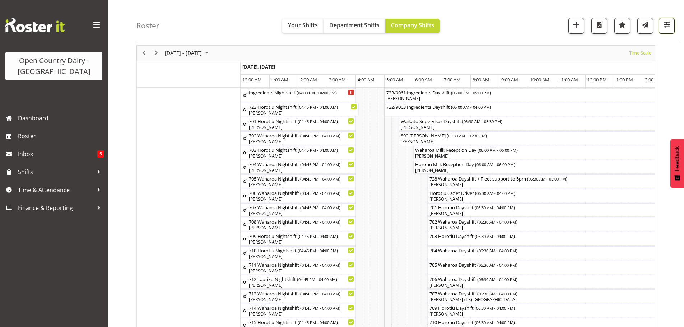
click at [667, 25] on span "button" at bounding box center [666, 24] width 9 height 9
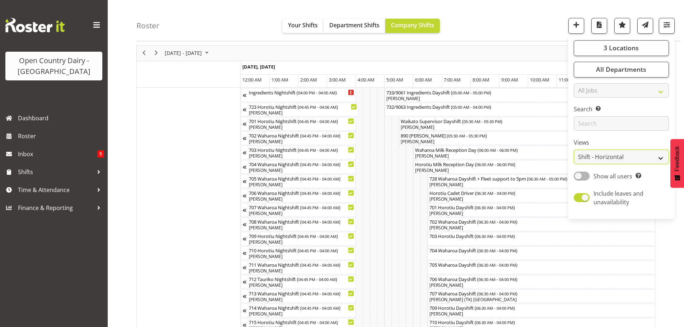
click at [618, 156] on select "Staff Role Shift - Horizontal Shift - Vertical Staff - Location" at bounding box center [621, 157] width 95 height 14
select select "staff"
click at [574, 150] on select "Staff Role Shift - Horizontal Shift - Vertical Staff - Location" at bounding box center [621, 157] width 95 height 14
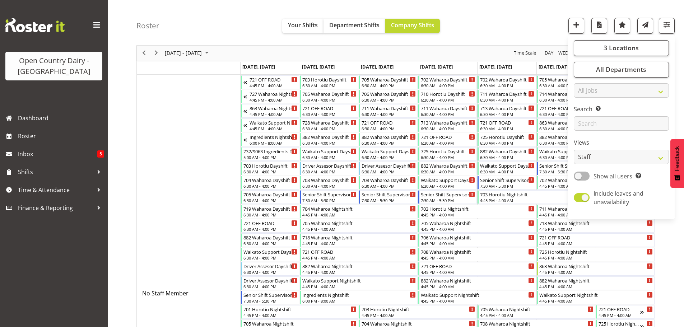
click at [521, 13] on div "Roster Your Shifts Department Shifts Company Shifts 3 Locations Clear Ingredien…" at bounding box center [409, 20] width 544 height 41
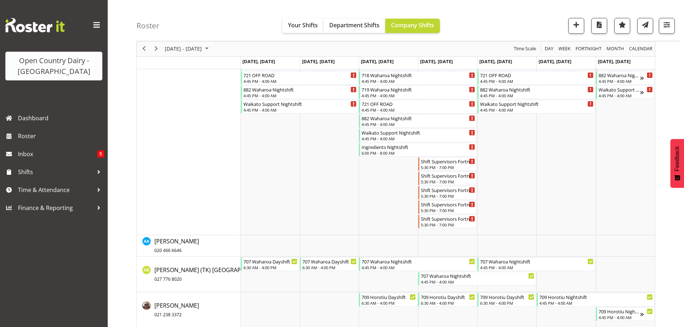
scroll to position [350, 0]
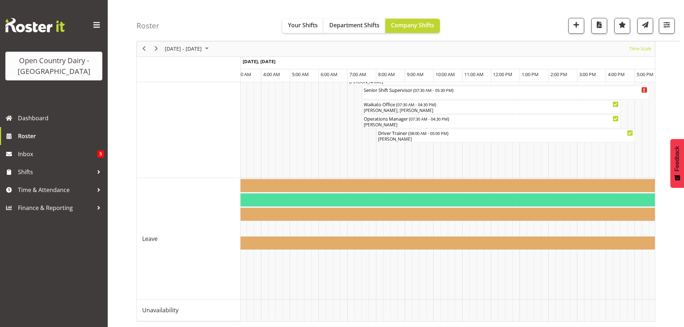
scroll to position [0, 2526]
